Goal: Navigation & Orientation: Find specific page/section

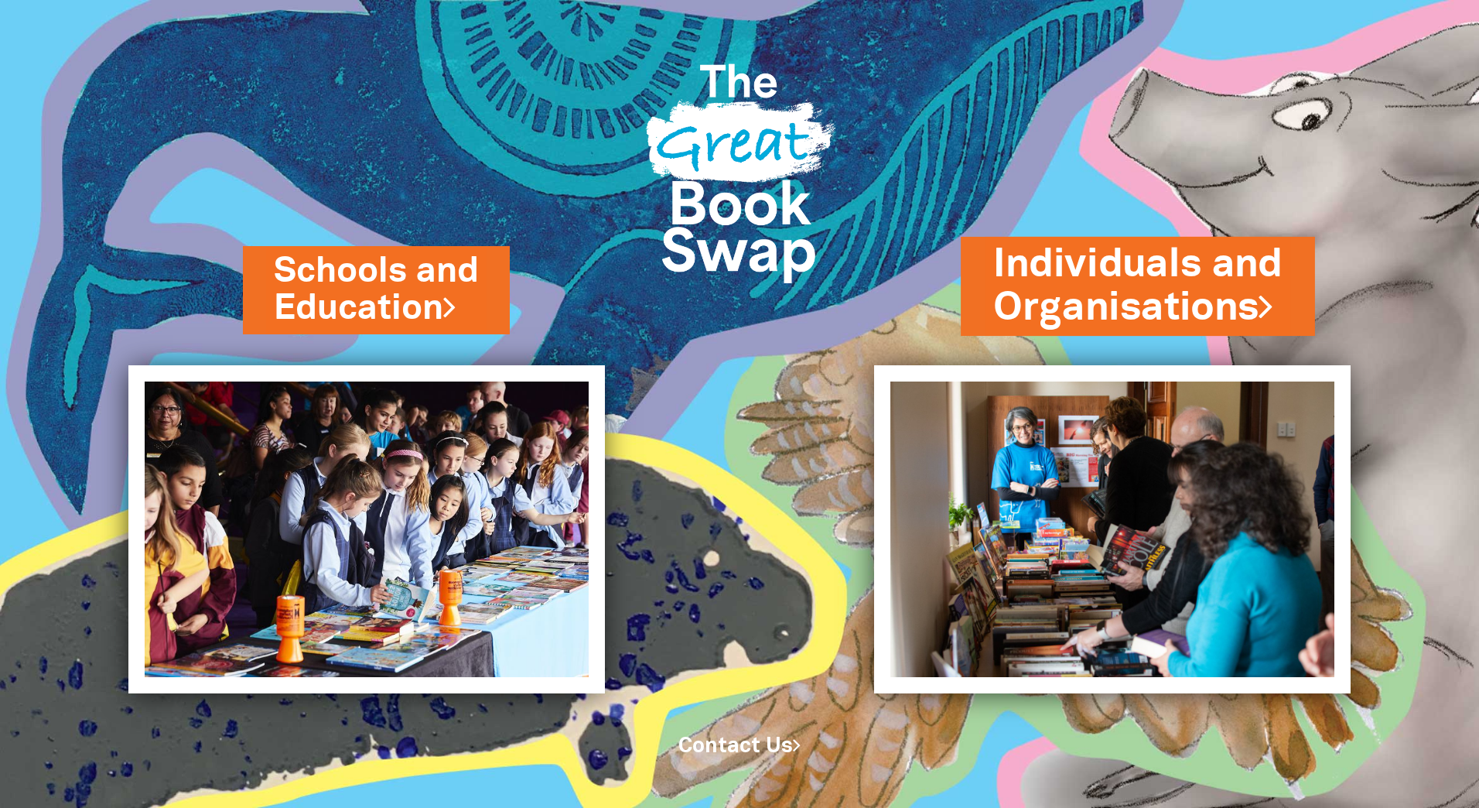
click at [1080, 289] on link "Individuals and Organisations" at bounding box center [1138, 286] width 289 height 97
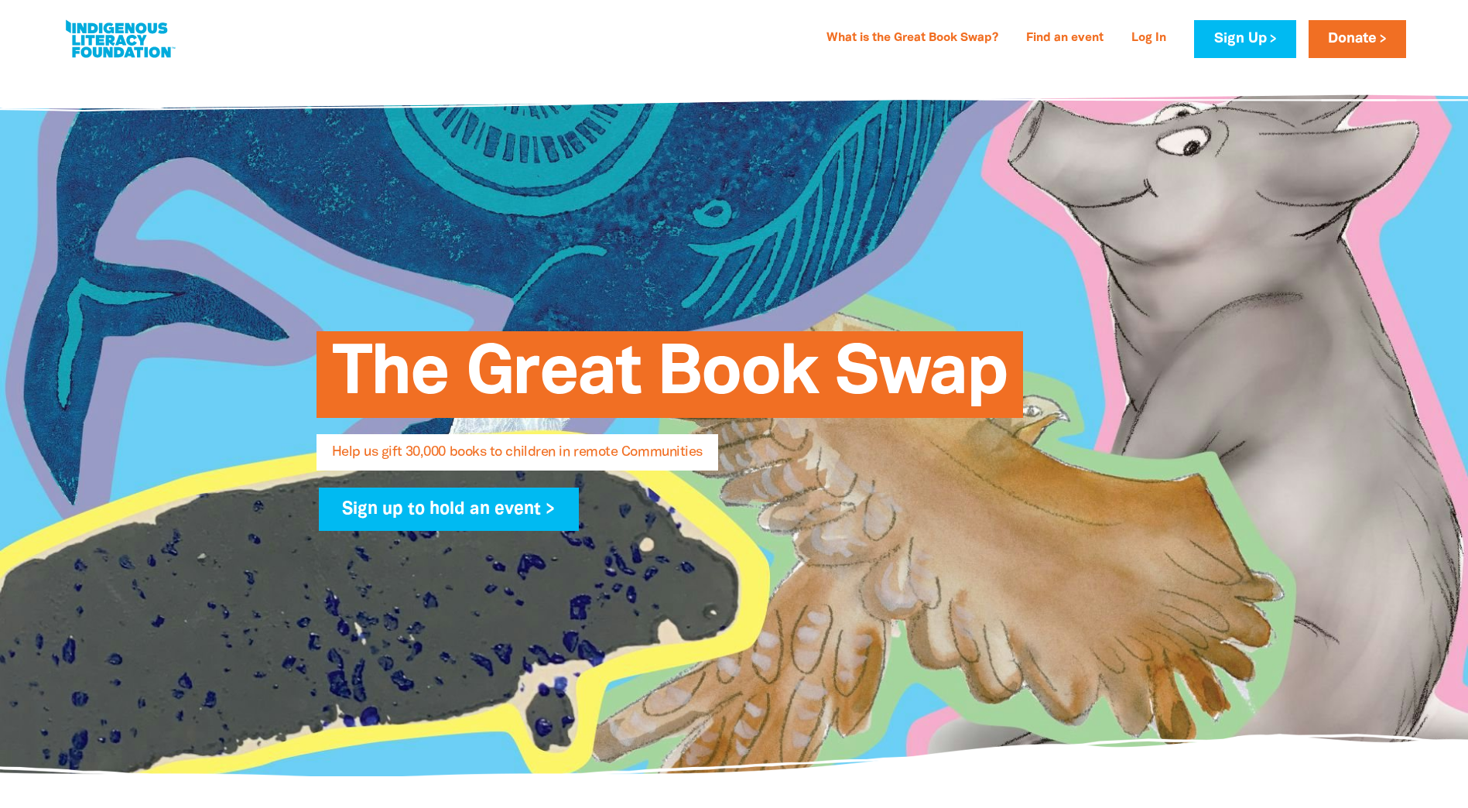
select select "AU"
click at [1057, 36] on link "Find an event" at bounding box center [1065, 38] width 96 height 25
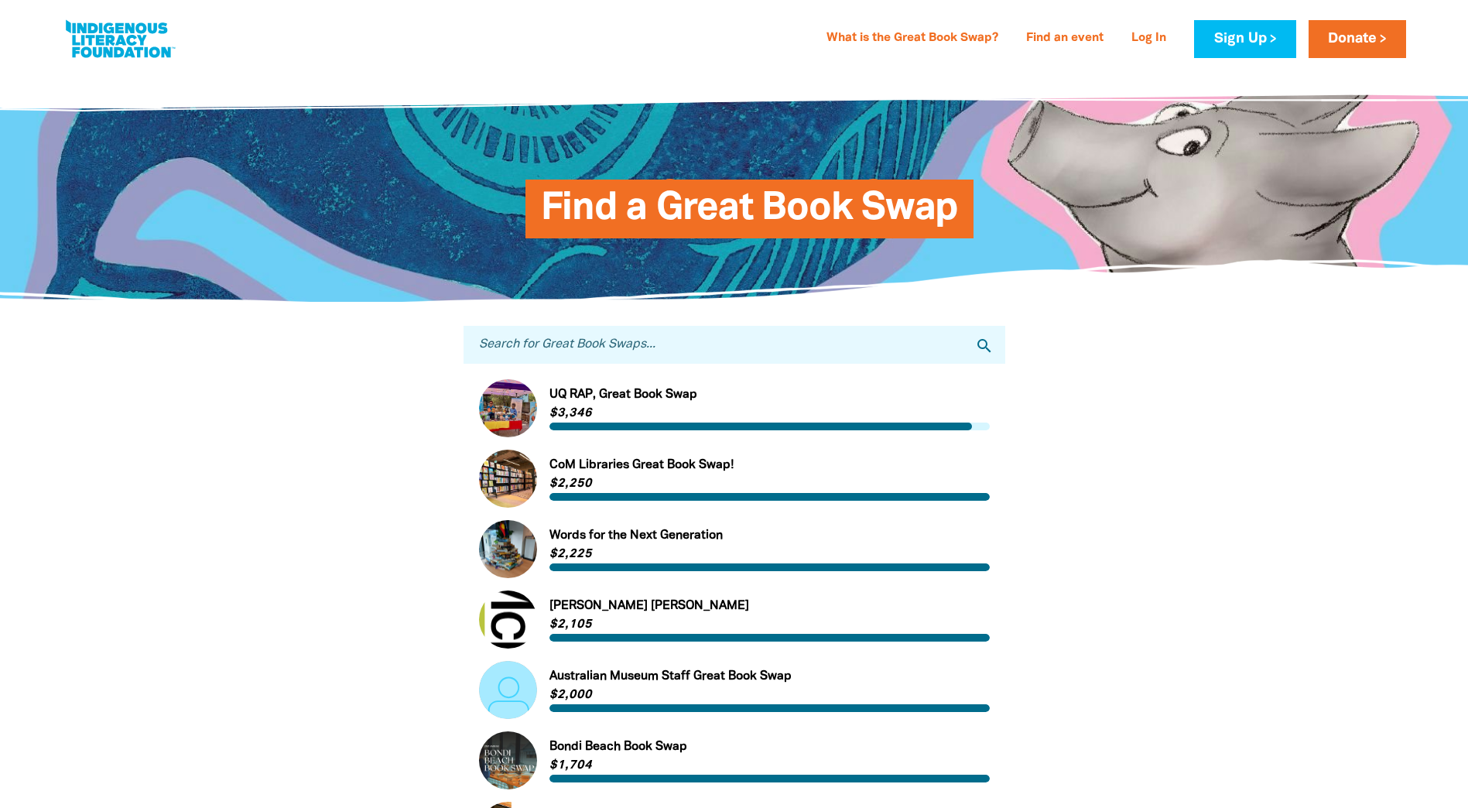
click at [597, 351] on input "Search for Great Book Swaps..." at bounding box center [734, 345] width 542 height 38
type input "aihw"
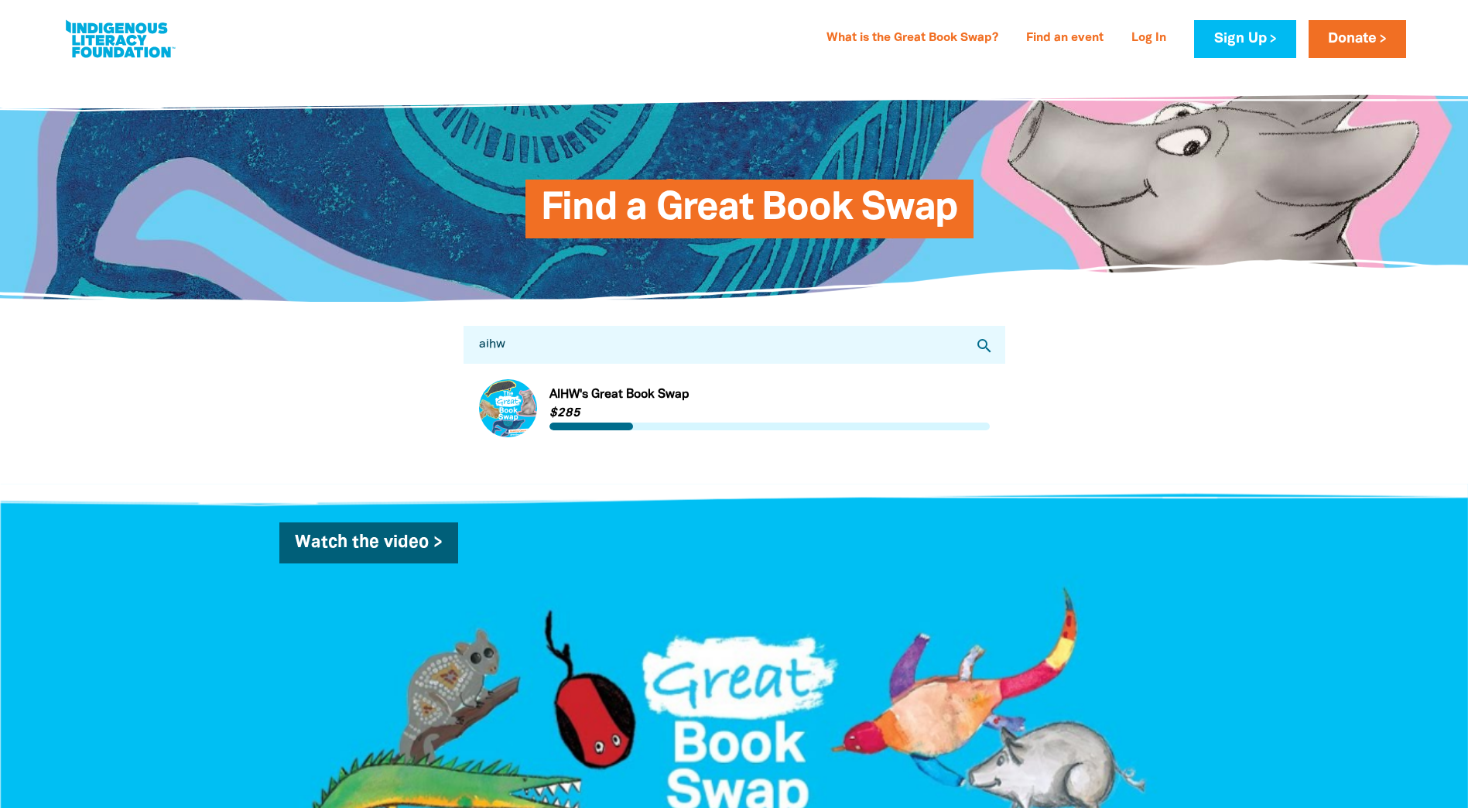
click at [623, 402] on link "Link to AIHW's Great Book Swap" at bounding box center [734, 408] width 511 height 58
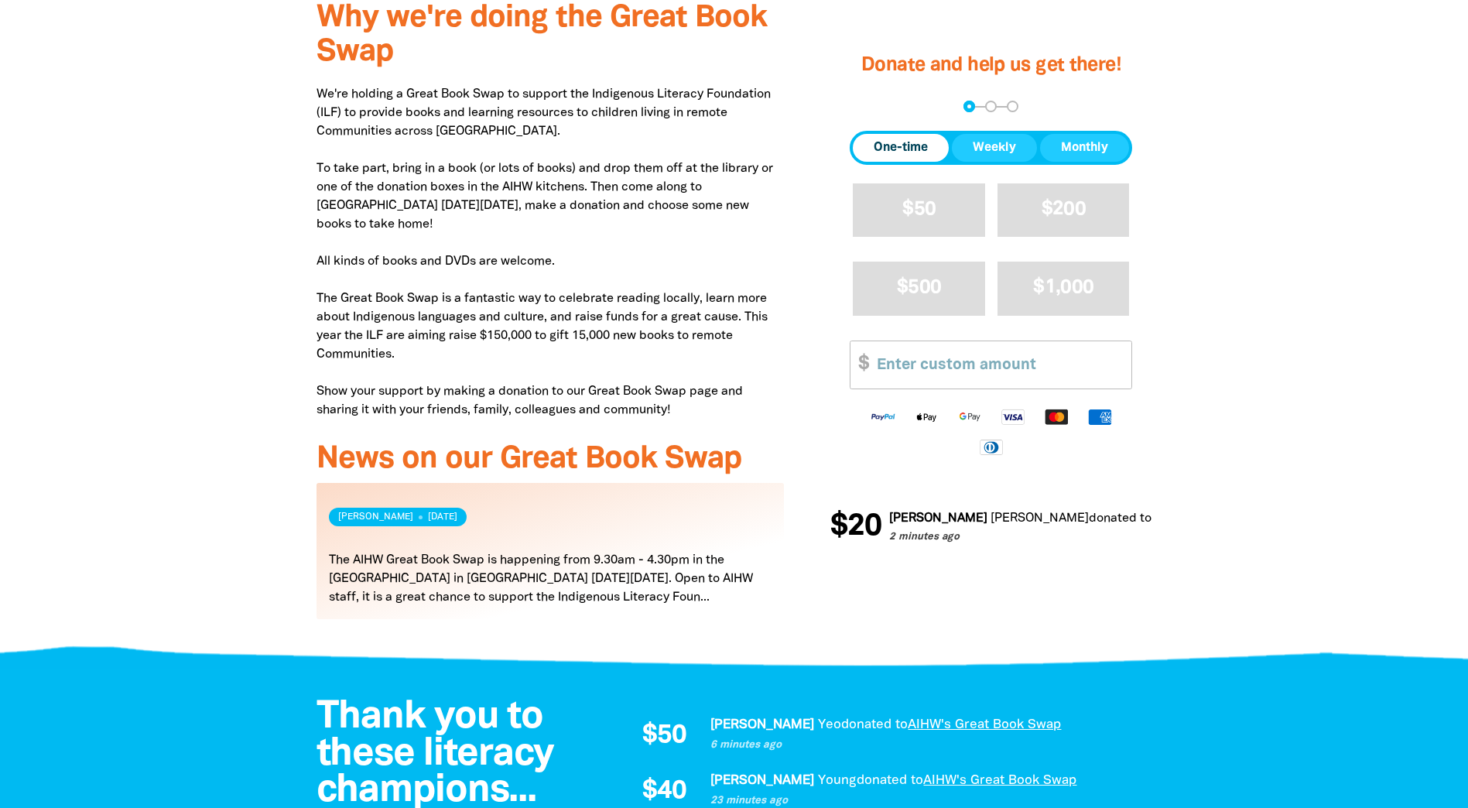
scroll to position [155, 0]
